Goal: Information Seeking & Learning: Learn about a topic

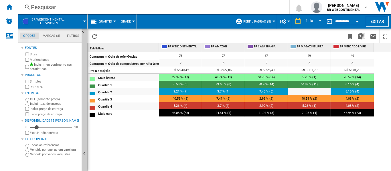
click at [180, 84] on span "6.58 % (5)" at bounding box center [180, 85] width 14 height 4
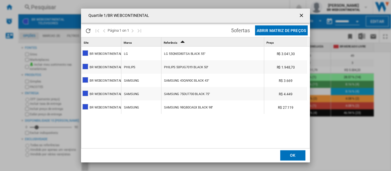
click at [259, 30] on button "Abrir Matriz de preços" at bounding box center [281, 30] width 53 height 10
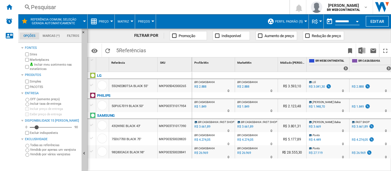
click at [41, 105] on label "Incluir taxa de entrega" at bounding box center [54, 104] width 49 height 4
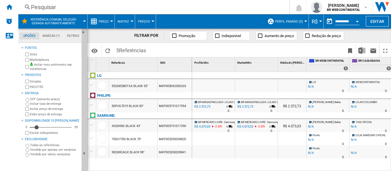
click at [35, 110] on label "Incluir preço de entrega" at bounding box center [55, 109] width 50 height 4
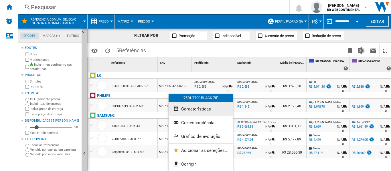
click at [199, 107] on span "Características" at bounding box center [196, 109] width 30 height 5
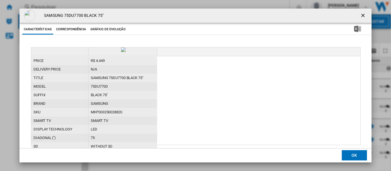
scroll to position [23, 0]
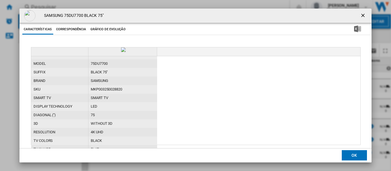
click at [113, 94] on div "MKP003250028820" at bounding box center [122, 89] width 69 height 9
copy div "MKP003250028820"
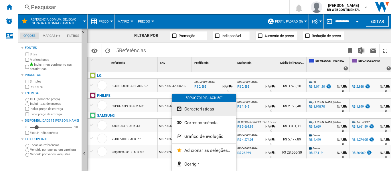
click at [196, 111] on span "Características" at bounding box center [199, 109] width 30 height 5
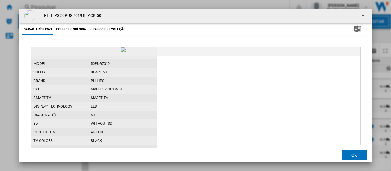
click at [102, 94] on div "MKP003731017954" at bounding box center [122, 89] width 69 height 9
copy div "MKP003731017954"
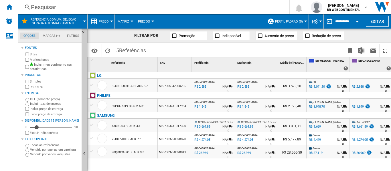
click at [172, 33] on ng-md-icon at bounding box center [174, 36] width 6 height 6
click at [182, 36] on span "Promoção" at bounding box center [187, 36] width 17 height 4
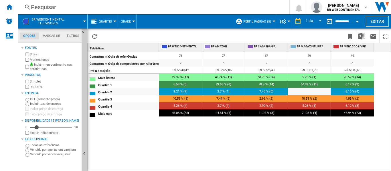
click at [111, 20] on span "Quartis" at bounding box center [105, 22] width 13 height 4
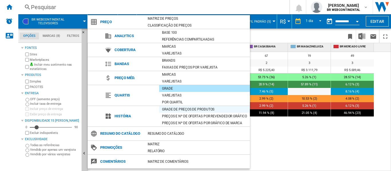
click at [167, 108] on div "Grade de preços de produtos" at bounding box center [204, 110] width 91 height 6
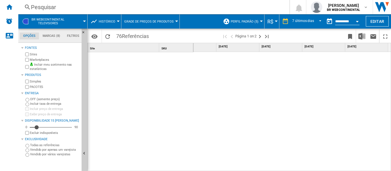
scroll to position [1031, 0]
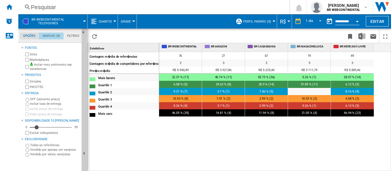
click at [55, 35] on md-tab-item "Marcas (8)" at bounding box center [51, 36] width 25 height 7
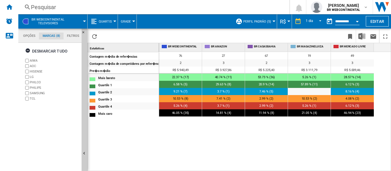
scroll to position [22, 0]
click at [112, 21] on button "Quartis" at bounding box center [107, 21] width 16 height 14
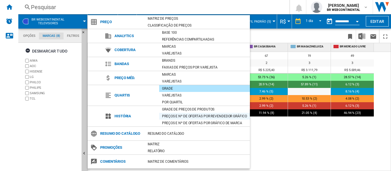
click at [178, 117] on div "Preços e Nº de ofertas por revendedor gráfico" at bounding box center [204, 117] width 91 height 6
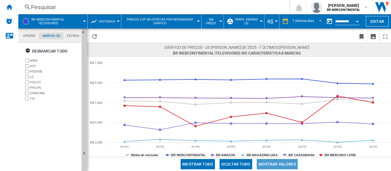
click at [274, 163] on button "Mostrar valores" at bounding box center [277, 164] width 41 height 10
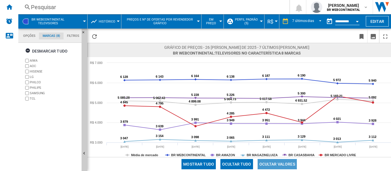
click at [274, 163] on button "Ocultar valores" at bounding box center [277, 164] width 39 height 10
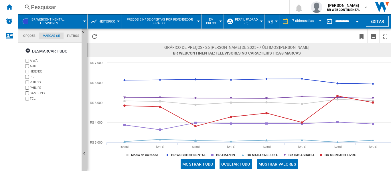
click at [116, 21] on button "Histórico" at bounding box center [108, 21] width 19 height 14
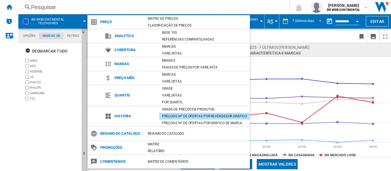
click at [266, 35] on md-backdrop at bounding box center [195, 85] width 391 height 171
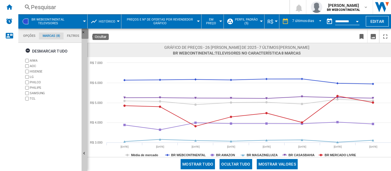
click at [84, 31] on ng-md-icon "Ocultar" at bounding box center [85, 34] width 7 height 7
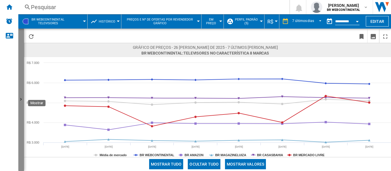
click at [23, 51] on button "Mostrar" at bounding box center [21, 100] width 6 height 143
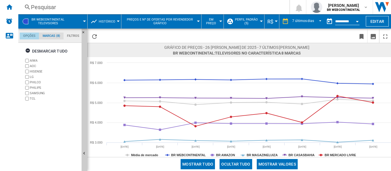
click at [30, 35] on md-tab-item "Opções" at bounding box center [29, 36] width 19 height 7
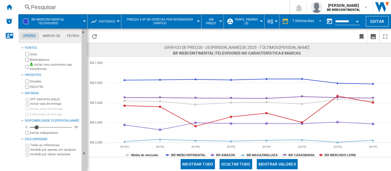
click at [110, 20] on span "Histórico" at bounding box center [107, 22] width 17 height 4
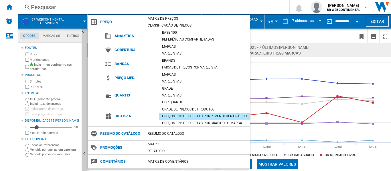
click at [55, 32] on md-backdrop at bounding box center [195, 85] width 391 height 171
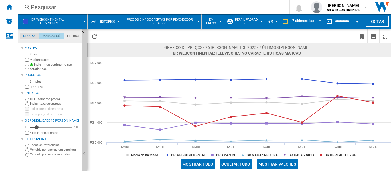
click at [52, 34] on md-tab-item "Marcas (8)" at bounding box center [51, 36] width 25 height 7
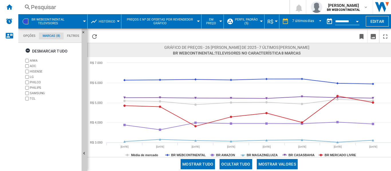
click at [29, 32] on md-tabs-canvas "Opções Marcas (8) Filtros Opções Marcas (8) Filtros" at bounding box center [52, 36] width 69 height 14
click at [30, 35] on md-tab-item "Opções" at bounding box center [29, 36] width 19 height 7
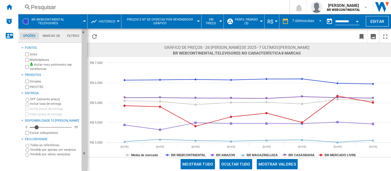
scroll to position [7, 0]
click at [115, 22] on button "Histórico" at bounding box center [108, 21] width 19 height 14
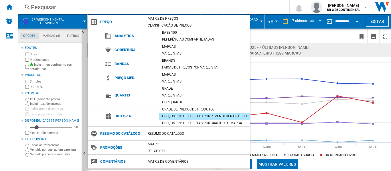
click at [254, 37] on md-backdrop at bounding box center [195, 85] width 391 height 171
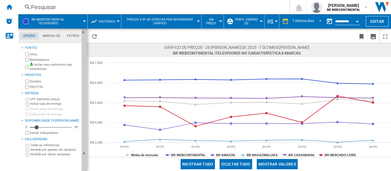
click at [260, 22] on button "Perfil padrão (5)" at bounding box center [247, 21] width 27 height 14
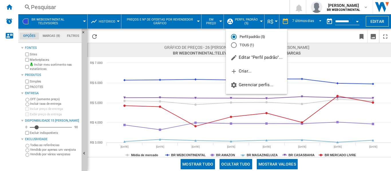
click at [378, 23] on md-backdrop at bounding box center [195, 85] width 391 height 171
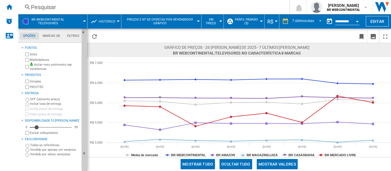
click at [378, 23] on button "Editar" at bounding box center [377, 21] width 23 height 11
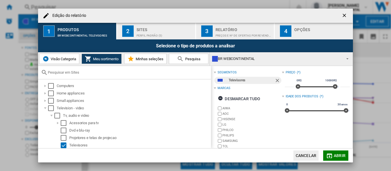
click at [144, 60] on span "Minhas seleções" at bounding box center [148, 59] width 29 height 4
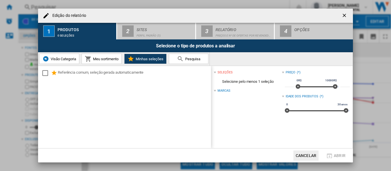
click at [109, 57] on span "Meu sortimento" at bounding box center [105, 59] width 27 height 4
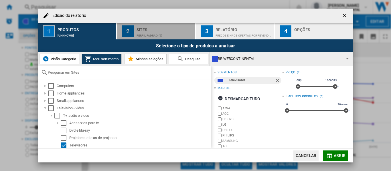
click at [151, 24] on button "2 Sites Perfil padrão (5)" at bounding box center [156, 31] width 79 height 17
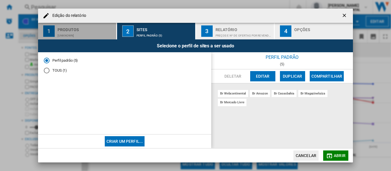
click at [99, 31] on div "Produtos" at bounding box center [86, 28] width 56 height 6
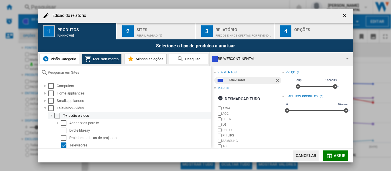
scroll to position [1, 0]
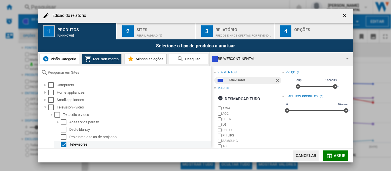
click at [64, 143] on div "Select" at bounding box center [64, 145] width 6 height 6
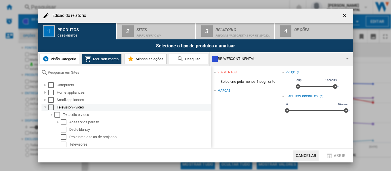
click at [46, 108] on div "Edição do ..." at bounding box center [45, 108] width 6 height 6
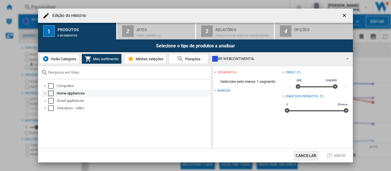
click at [44, 94] on div "Edição do ..." at bounding box center [45, 94] width 6 height 6
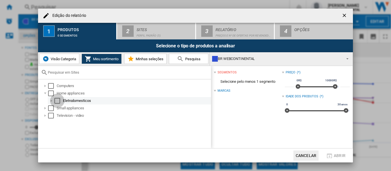
click at [55, 102] on div "Select" at bounding box center [57, 101] width 6 height 6
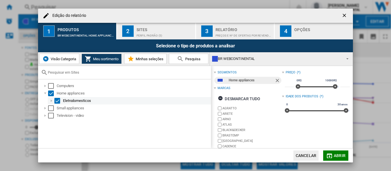
click at [52, 102] on div "Edição do ..." at bounding box center [52, 101] width 6 height 6
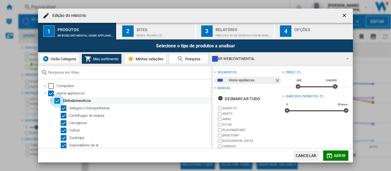
click at [56, 101] on div "Select" at bounding box center [57, 101] width 6 height 6
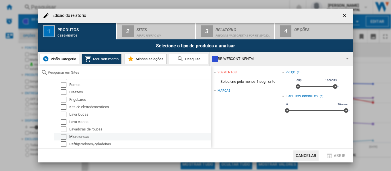
scroll to position [98, 0]
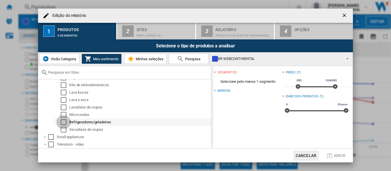
click at [65, 122] on div "Select" at bounding box center [64, 123] width 6 height 6
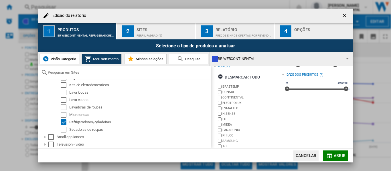
scroll to position [0, 0]
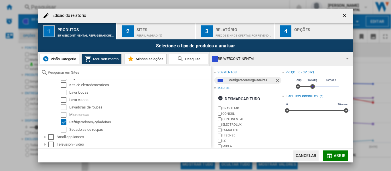
type input "****"
drag, startPoint x: 334, startPoint y: 87, endPoint x: 310, endPoint y: 87, distance: 23.5
click at [310, 87] on span "Edição do ..." at bounding box center [312, 86] width 5 height 5
click at [289, 85] on input "*" at bounding box center [289, 85] width 9 height 6
click at [341, 84] on input "****" at bounding box center [344, 85] width 9 height 6
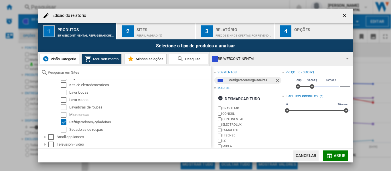
type input "****"
click at [315, 122] on div "Preço : 0 - 3800 R$ * 0R$ 10000R$ 0R$ 3800R$ 0R$ - 3530R$ **** Idade dos produt…" at bounding box center [316, 121] width 68 height 105
click at [333, 156] on button "Abrir" at bounding box center [335, 156] width 25 height 10
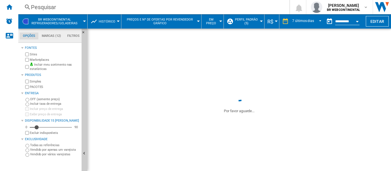
click at [116, 19] on button "Histórico" at bounding box center [108, 21] width 19 height 14
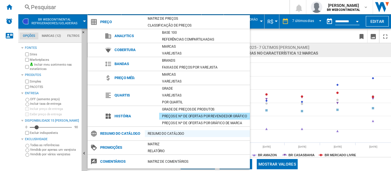
click at [165, 131] on div "Resumo do catálogo" at bounding box center [197, 134] width 105 height 6
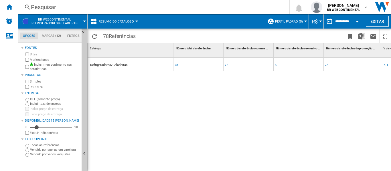
click at [113, 26] on button "Resumo do catálogo" at bounding box center [118, 21] width 38 height 14
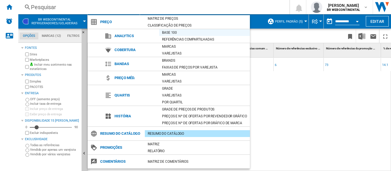
click at [176, 31] on div "Base 100" at bounding box center [204, 33] width 91 height 6
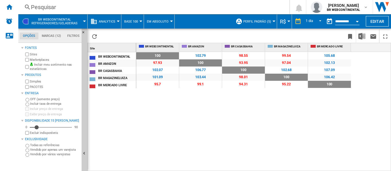
click at [118, 21] on div at bounding box center [118, 21] width 3 height 1
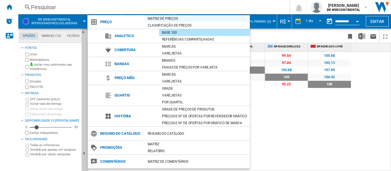
click at [168, 17] on div "Matriz de preços" at bounding box center [197, 19] width 105 height 6
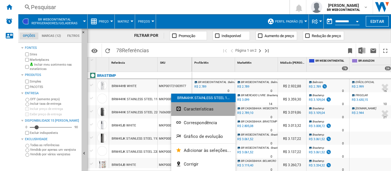
click at [192, 108] on span "Características" at bounding box center [199, 109] width 30 height 5
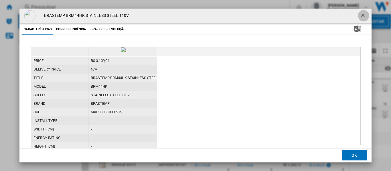
click at [360, 14] on ng-md-icon "getI18NText('BUTTONS.CLOSE_DIALOG')" at bounding box center [363, 16] width 7 height 7
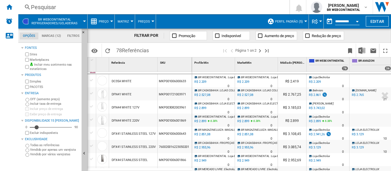
scroll to position [540, 0]
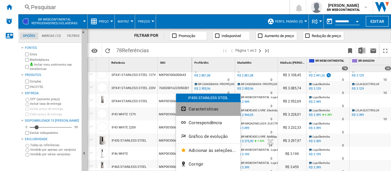
click at [212, 113] on button "Características" at bounding box center [208, 109] width 64 height 14
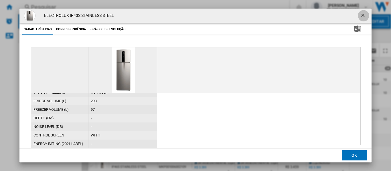
click at [360, 13] on ng-md-icon "getI18NText('BUTTONS.CLOSE_DIALOG')" at bounding box center [363, 16] width 7 height 7
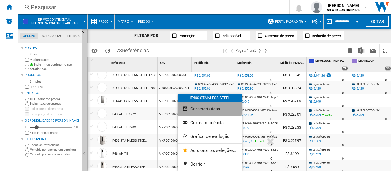
click at [206, 106] on button "Características" at bounding box center [210, 109] width 64 height 14
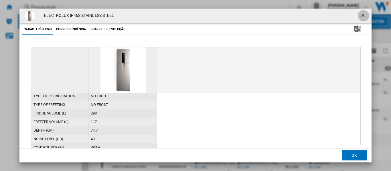
click at [360, 17] on ng-md-icon "getI18NText('BUTTONS.CLOSE_DIALOG')" at bounding box center [363, 16] width 7 height 7
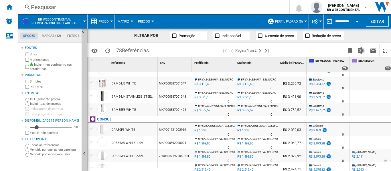
scroll to position [0, 0]
